Goal: Task Accomplishment & Management: Manage account settings

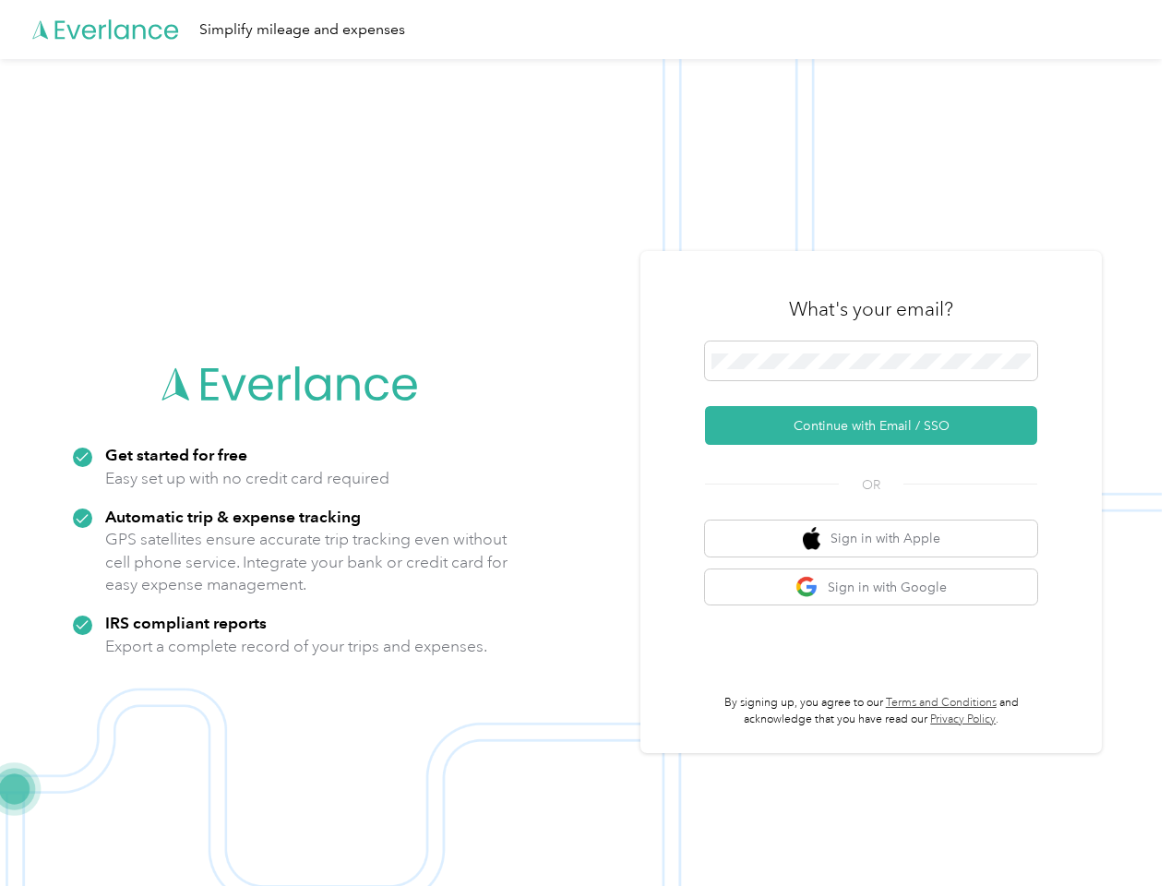
click at [585, 443] on img at bounding box center [580, 502] width 1161 height 886
click at [585, 30] on div "Simplify mileage and expenses" at bounding box center [580, 29] width 1161 height 59
click at [878, 425] on button "Continue with Email / SSO" at bounding box center [871, 425] width 332 height 39
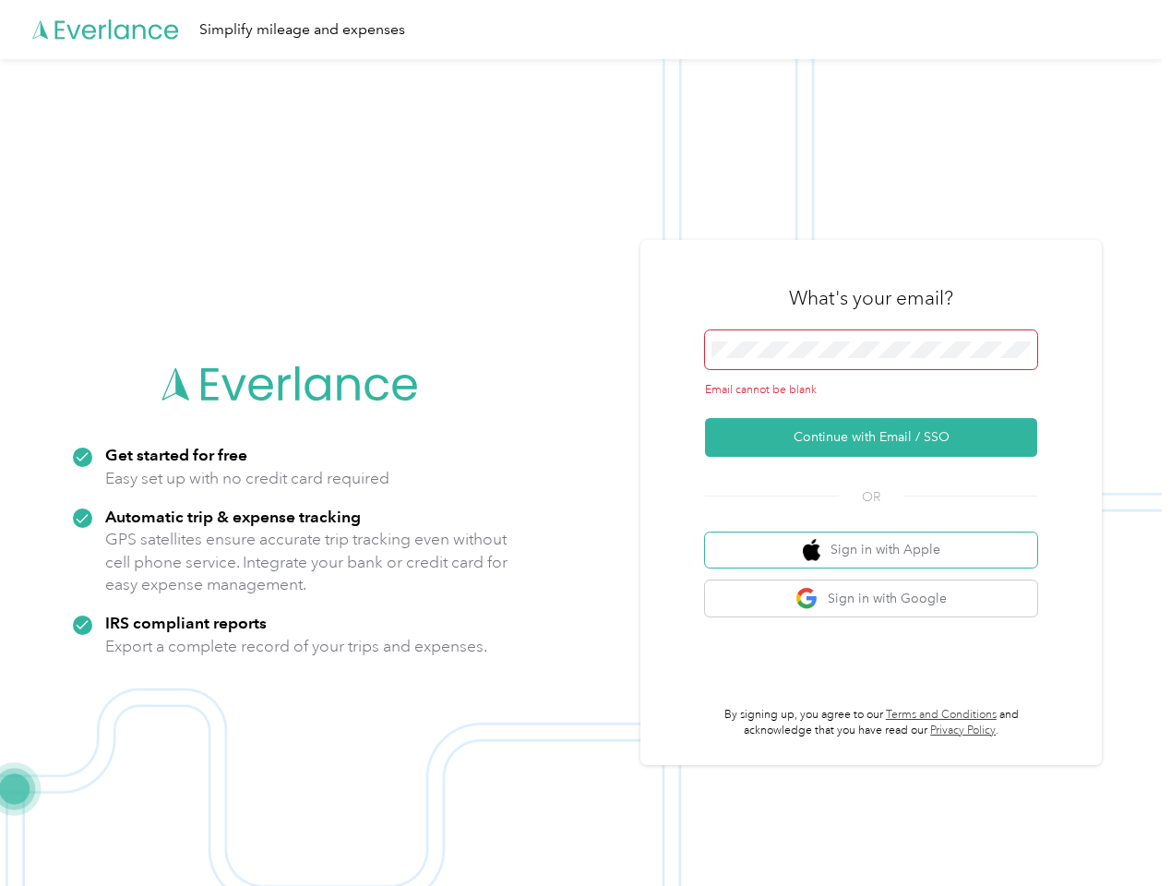
click at [878, 538] on button "Sign in with Apple" at bounding box center [871, 550] width 332 height 36
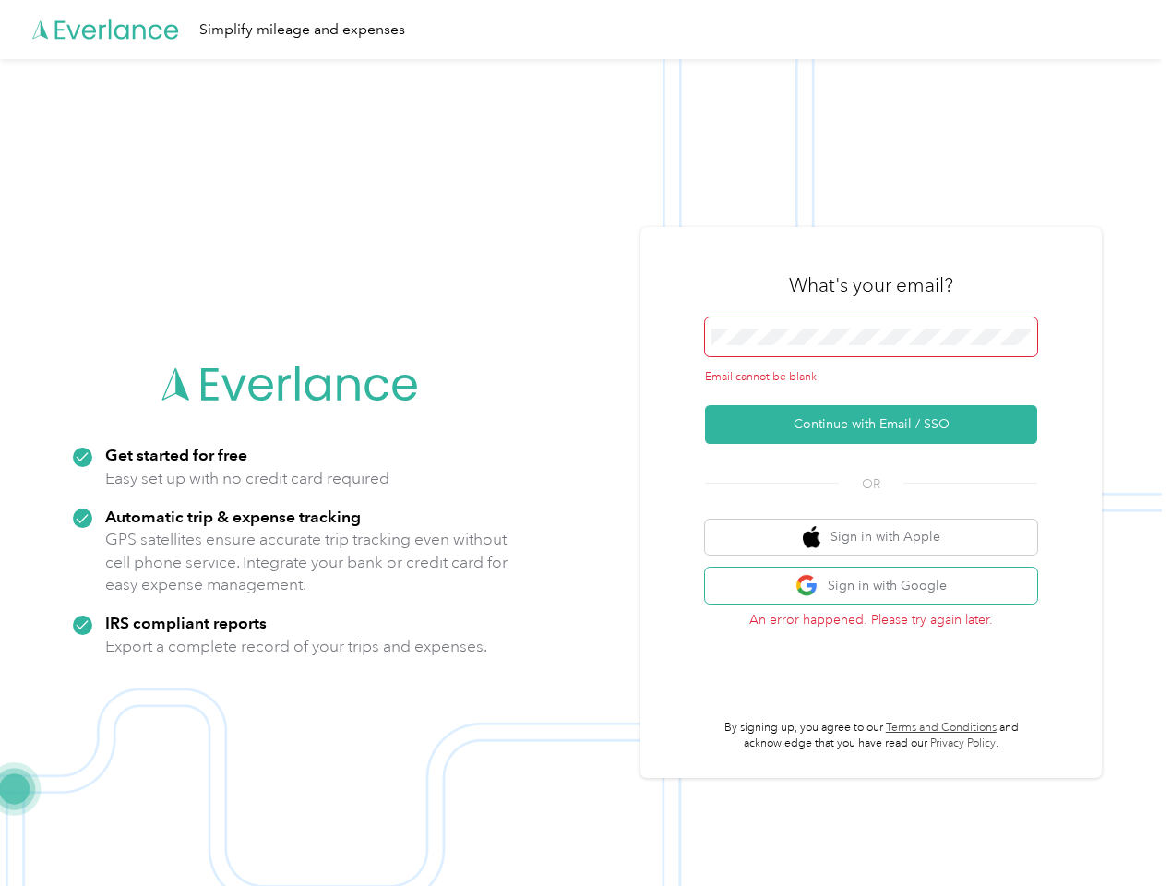
click at [878, 587] on button "Sign in with Google" at bounding box center [871, 585] width 332 height 36
